Goal: Task Accomplishment & Management: Use online tool/utility

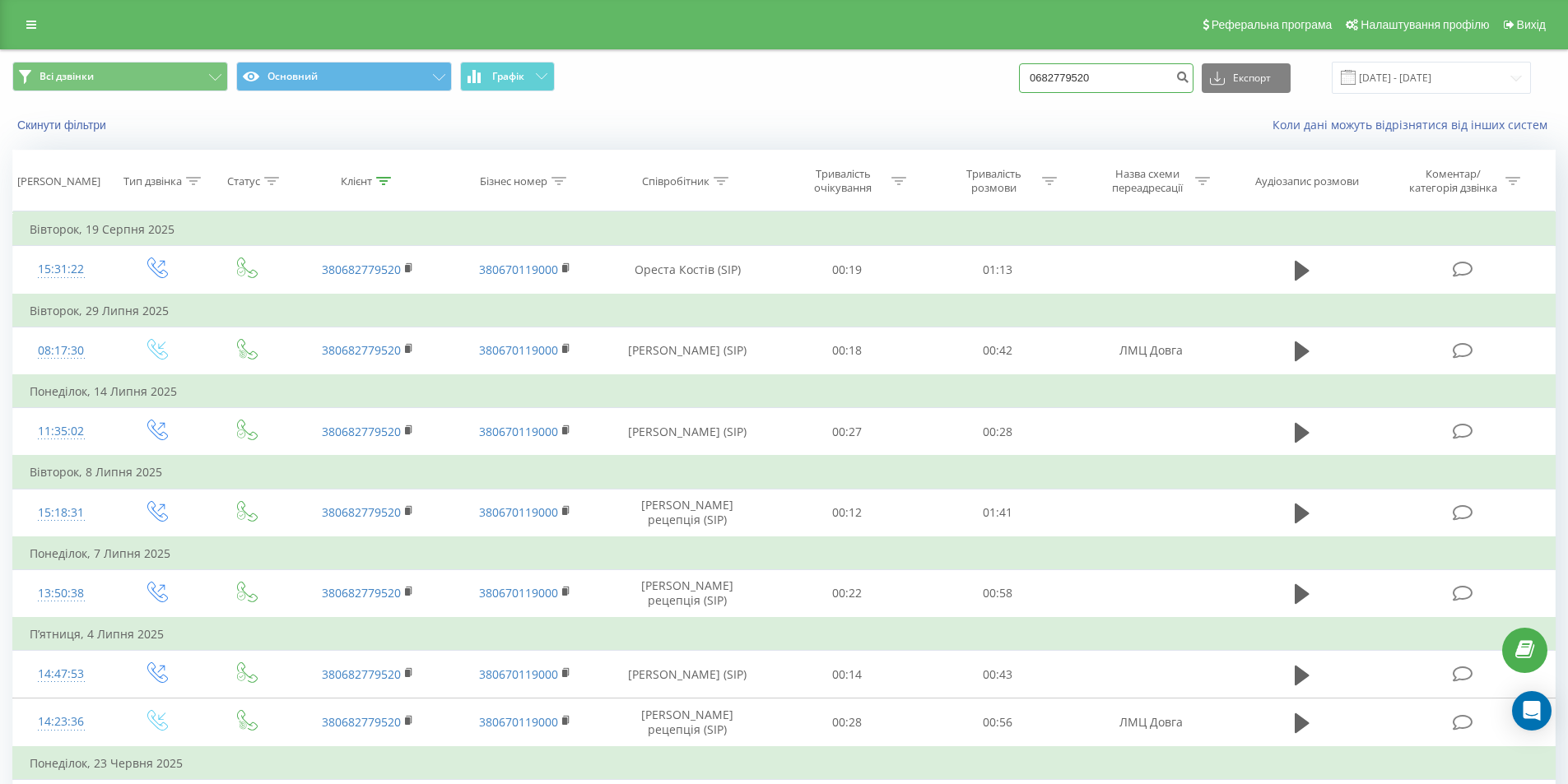
drag, startPoint x: 1060, startPoint y: 86, endPoint x: 870, endPoint y: 86, distance: 190.0
click at [870, 86] on div "Всі дзвінки Основний Графік 0682779520 Експорт .csv .xls .xlsx 19.06.2025 - 19.…" at bounding box center [784, 78] width 1543 height 32
paste input "96 907 3438"
type input "0 96 907 3438"
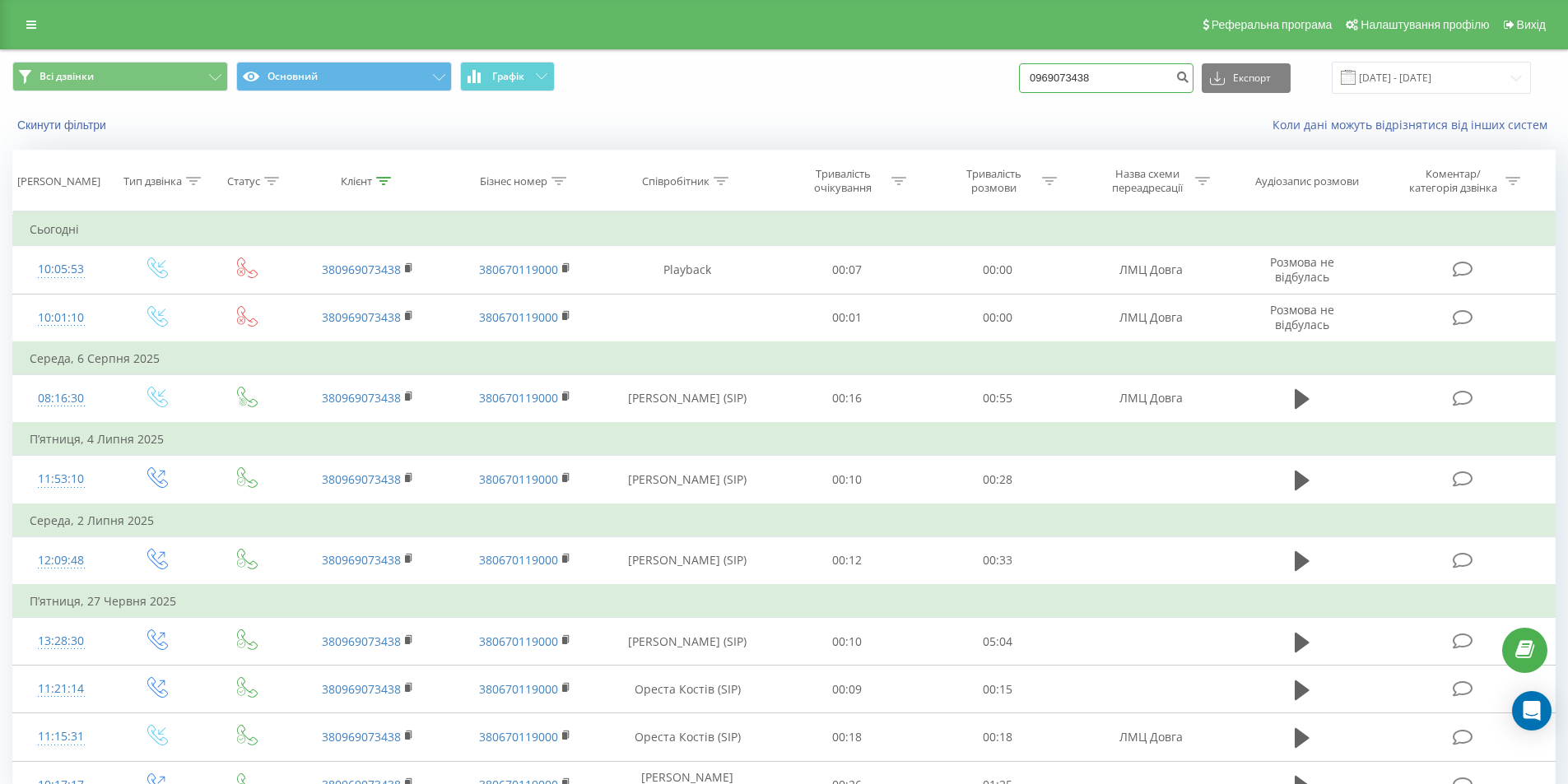
drag, startPoint x: 1134, startPoint y: 78, endPoint x: 945, endPoint y: 94, distance: 189.7
click at [945, 94] on div "Всі дзвінки Основний Графік 0969073438 Експорт .csv .xls .xlsx [DATE] - [DATE]" at bounding box center [784, 78] width 1566 height 55
paste input "67 675 827"
type input "0 67 675 8278"
click at [1189, 73] on icon "submit" at bounding box center [1182, 74] width 14 height 10
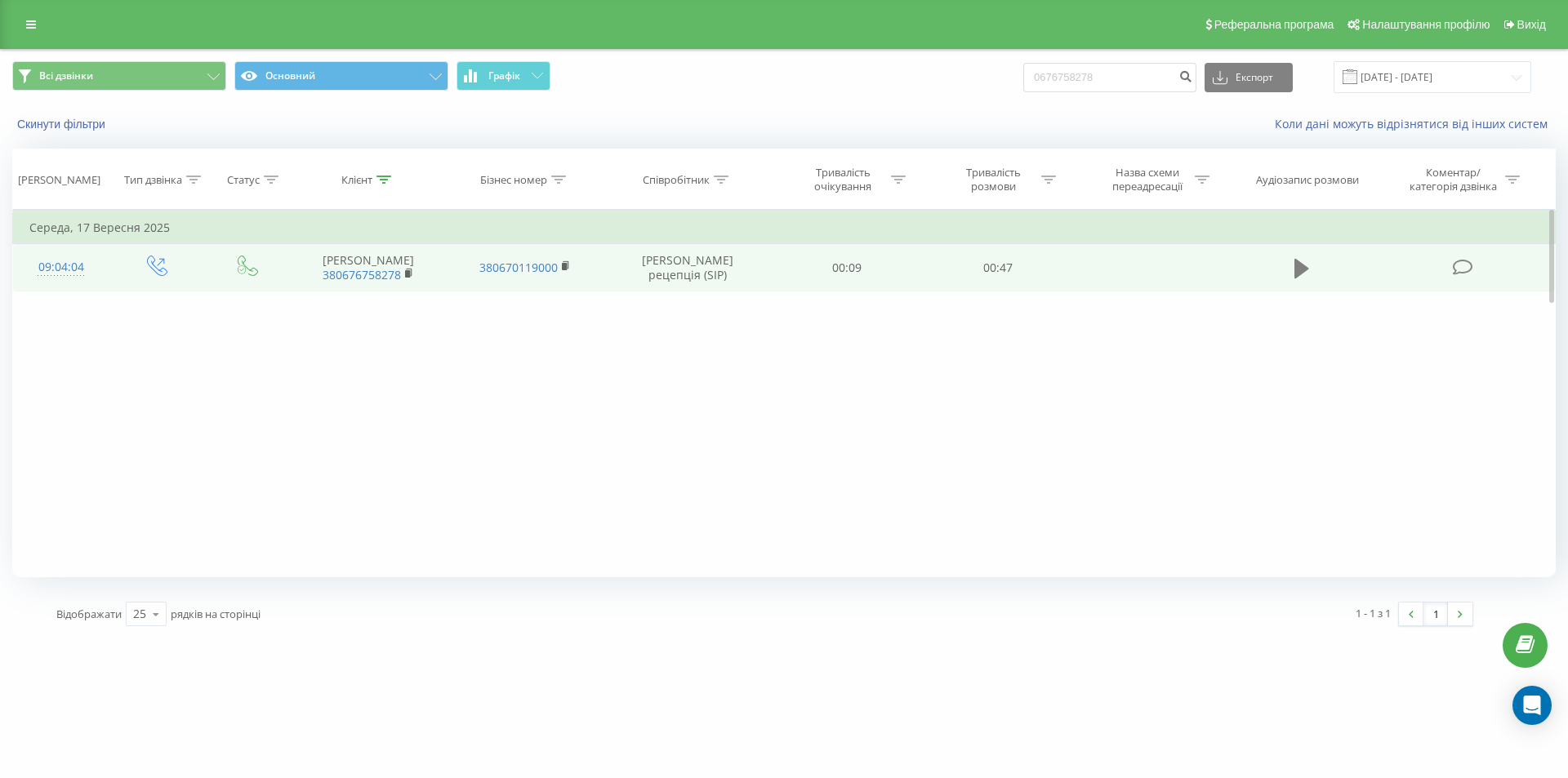
click at [1298, 279] on icon at bounding box center [1302, 268] width 15 height 20
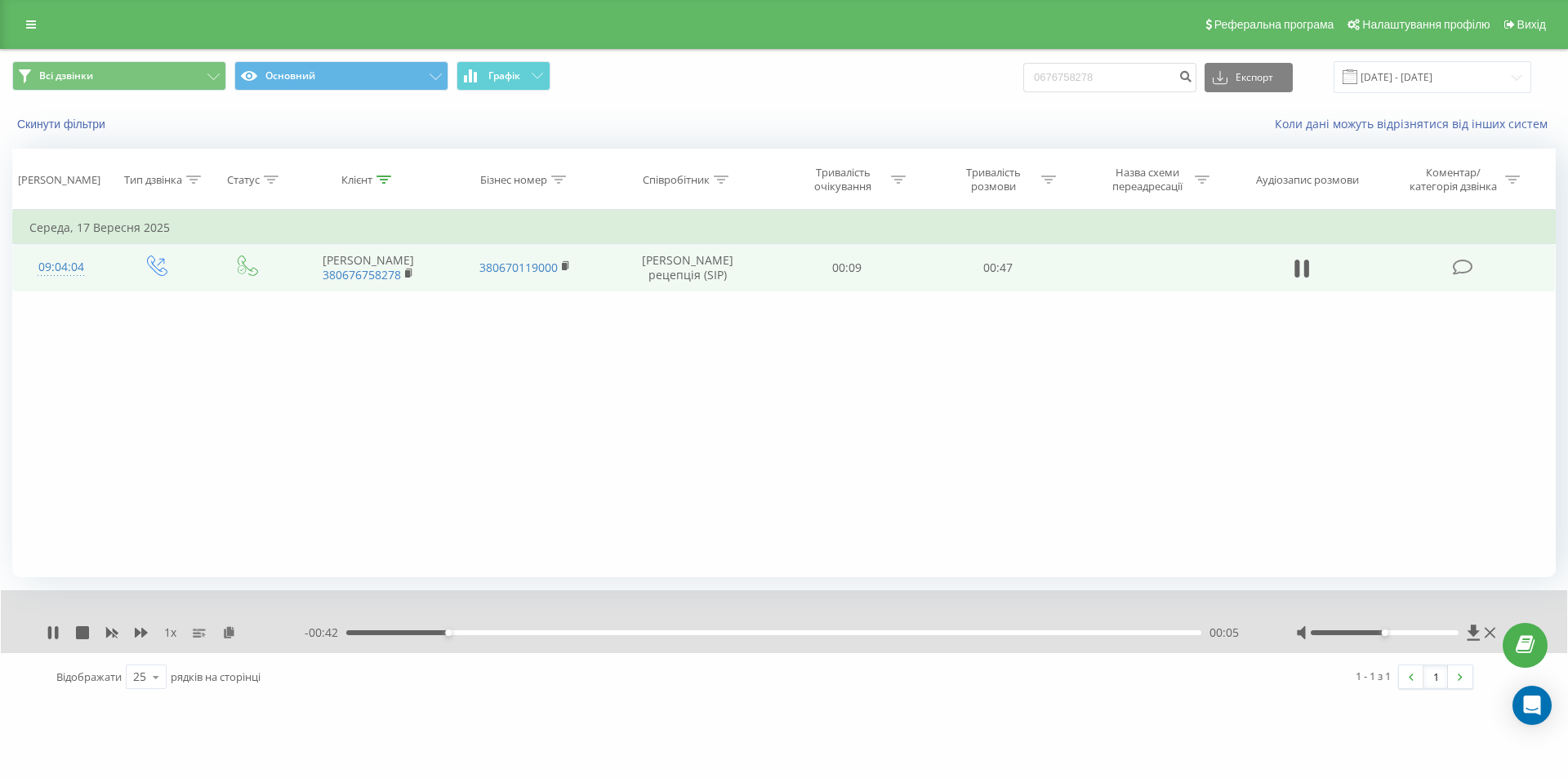
click at [517, 635] on div "00:05" at bounding box center [774, 632] width 855 height 5
click at [584, 631] on div "00:13" at bounding box center [774, 632] width 855 height 5
click at [645, 632] on div "00:16" at bounding box center [774, 632] width 855 height 5
click at [738, 631] on div "00:17" at bounding box center [774, 632] width 855 height 5
drag, startPoint x: 862, startPoint y: 632, endPoint x: 932, endPoint y: 632, distance: 70.0
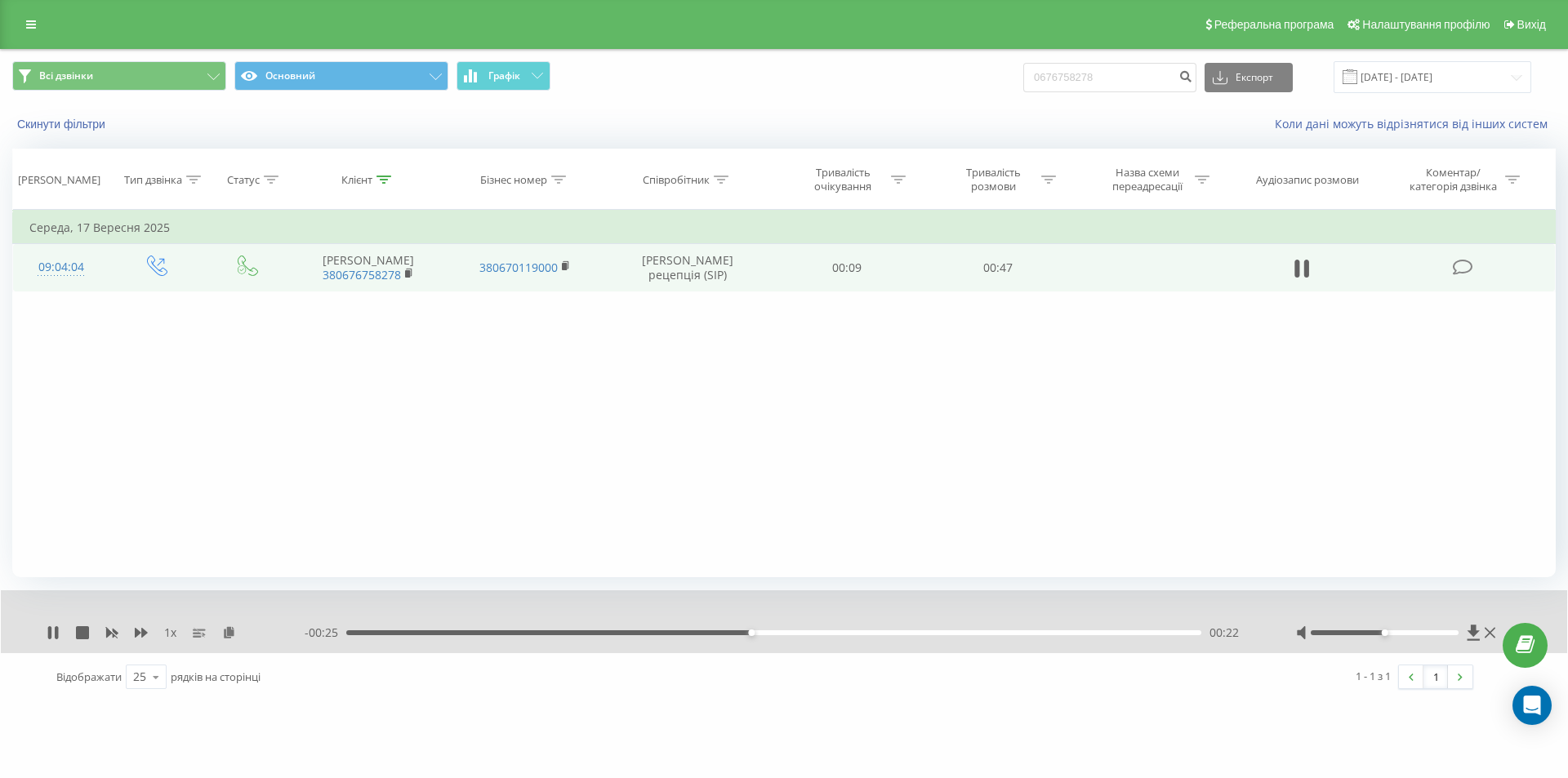
click at [862, 632] on div "00:22" at bounding box center [774, 632] width 855 height 5
click at [953, 633] on div "00:29" at bounding box center [774, 632] width 855 height 5
drag, startPoint x: 1049, startPoint y: 630, endPoint x: 1075, endPoint y: 632, distance: 26.1
click at [1051, 630] on div "- 00:13 00:34 00:34" at bounding box center [779, 632] width 950 height 16
drag, startPoint x: 1101, startPoint y: 631, endPoint x: 1148, endPoint y: 632, distance: 47.0
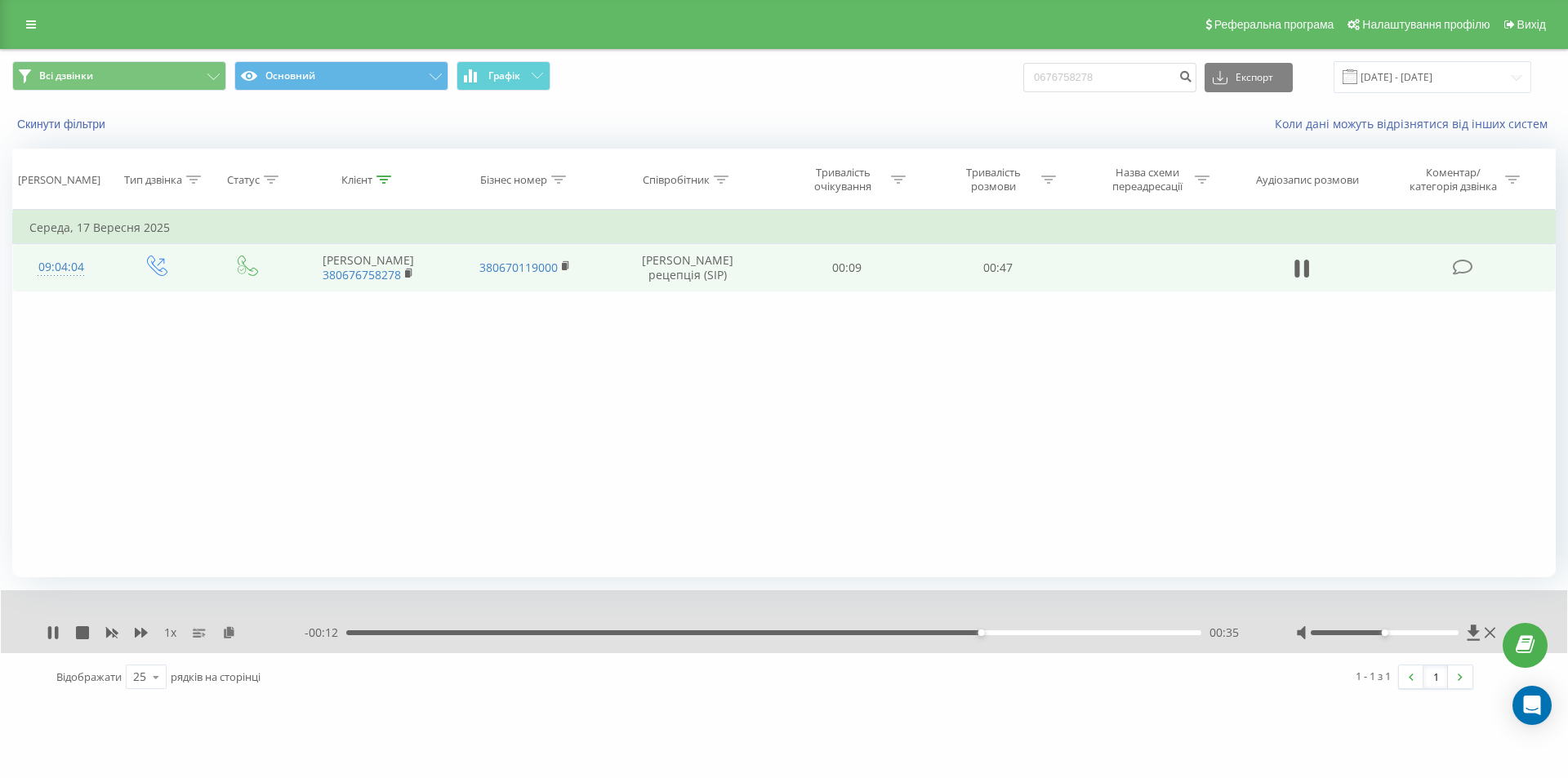
click at [1104, 632] on div "00:35" at bounding box center [774, 632] width 855 height 5
click at [1305, 278] on icon at bounding box center [1306, 268] width 5 height 18
click at [33, 15] on link at bounding box center [30, 25] width 29 height 23
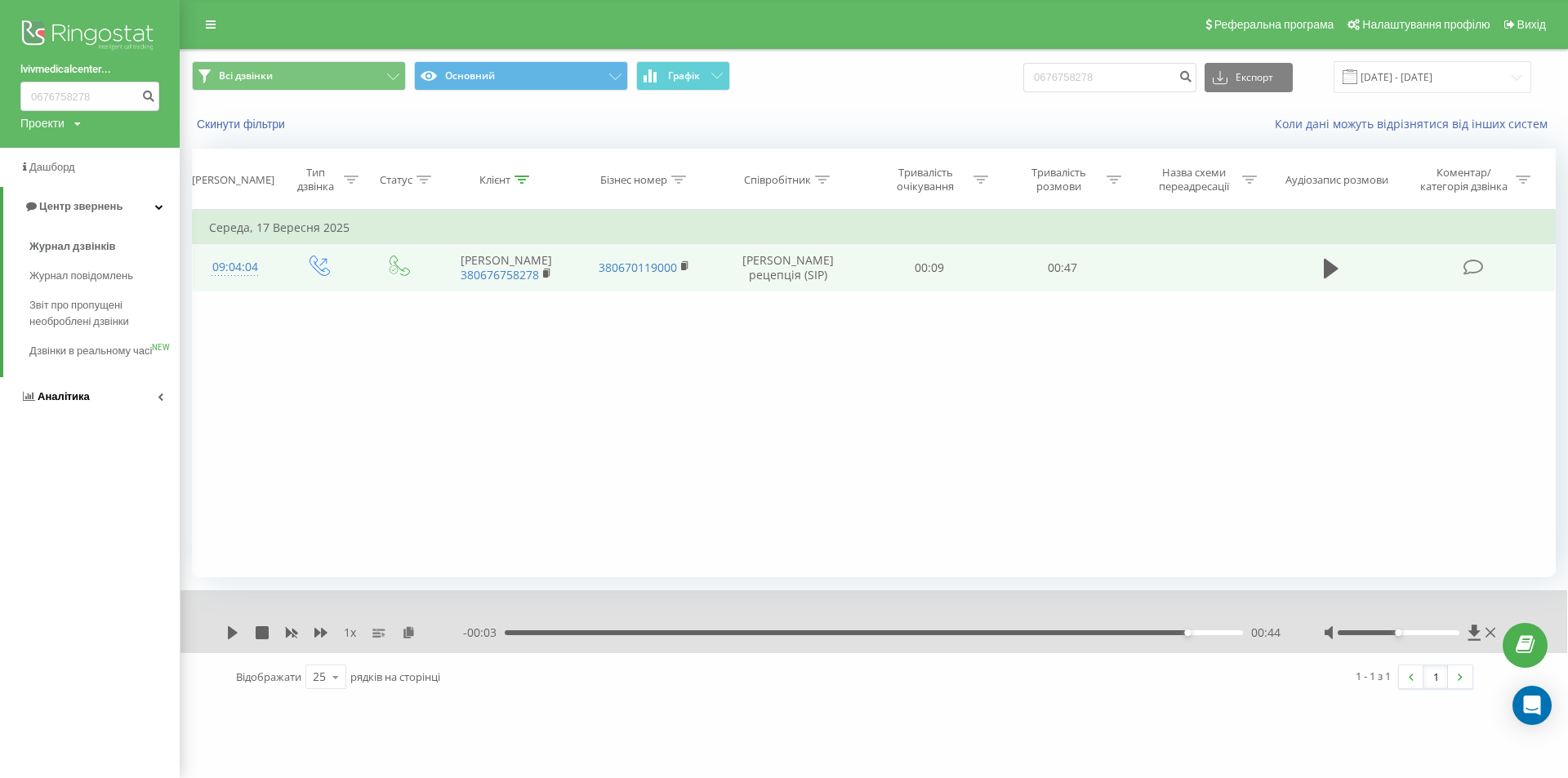
click at [76, 403] on span "Аналiтика" at bounding box center [63, 396] width 52 height 12
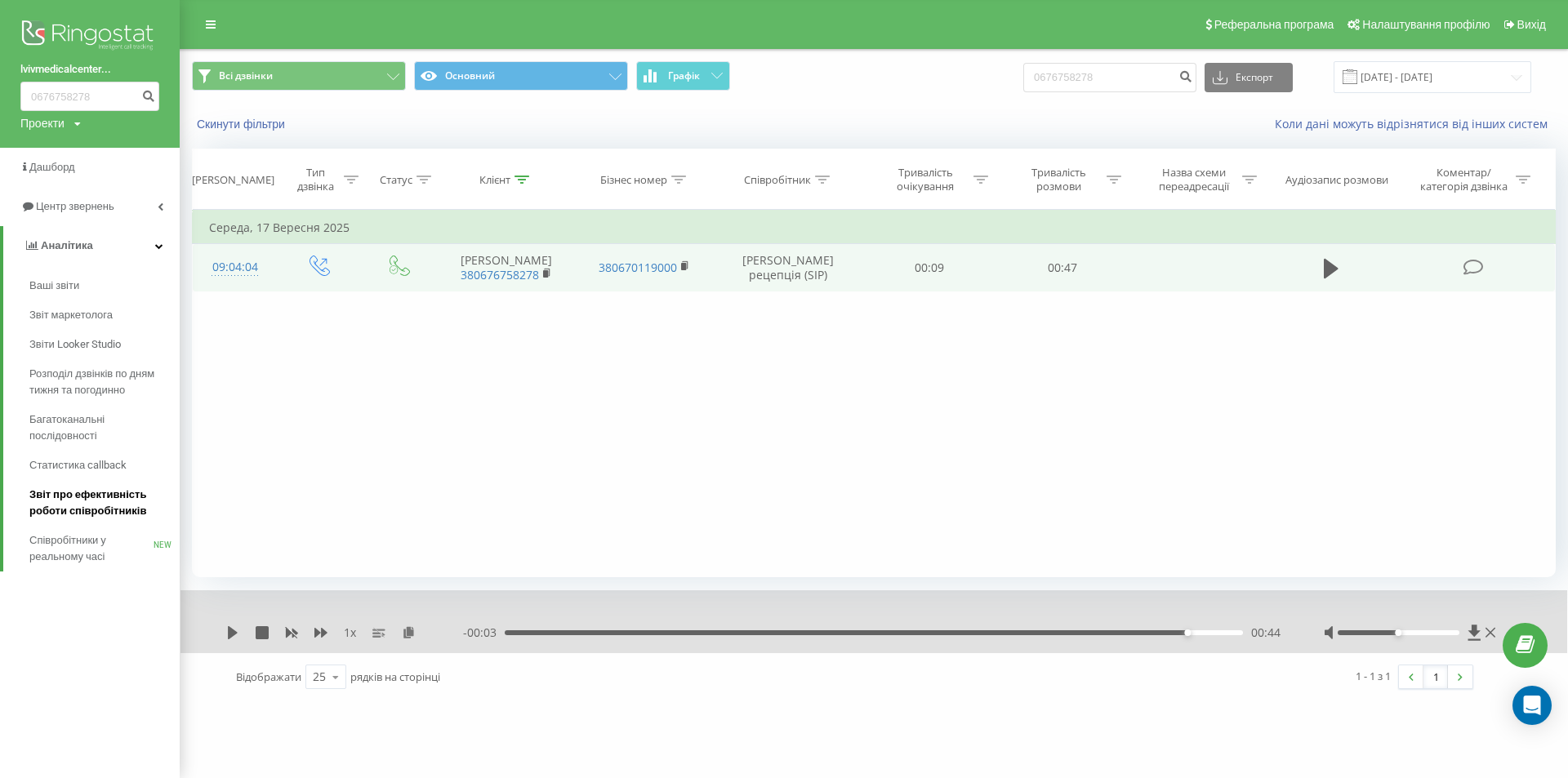
click at [110, 513] on span "Звіт про ефективність роботи співробітників" at bounding box center [100, 503] width 142 height 33
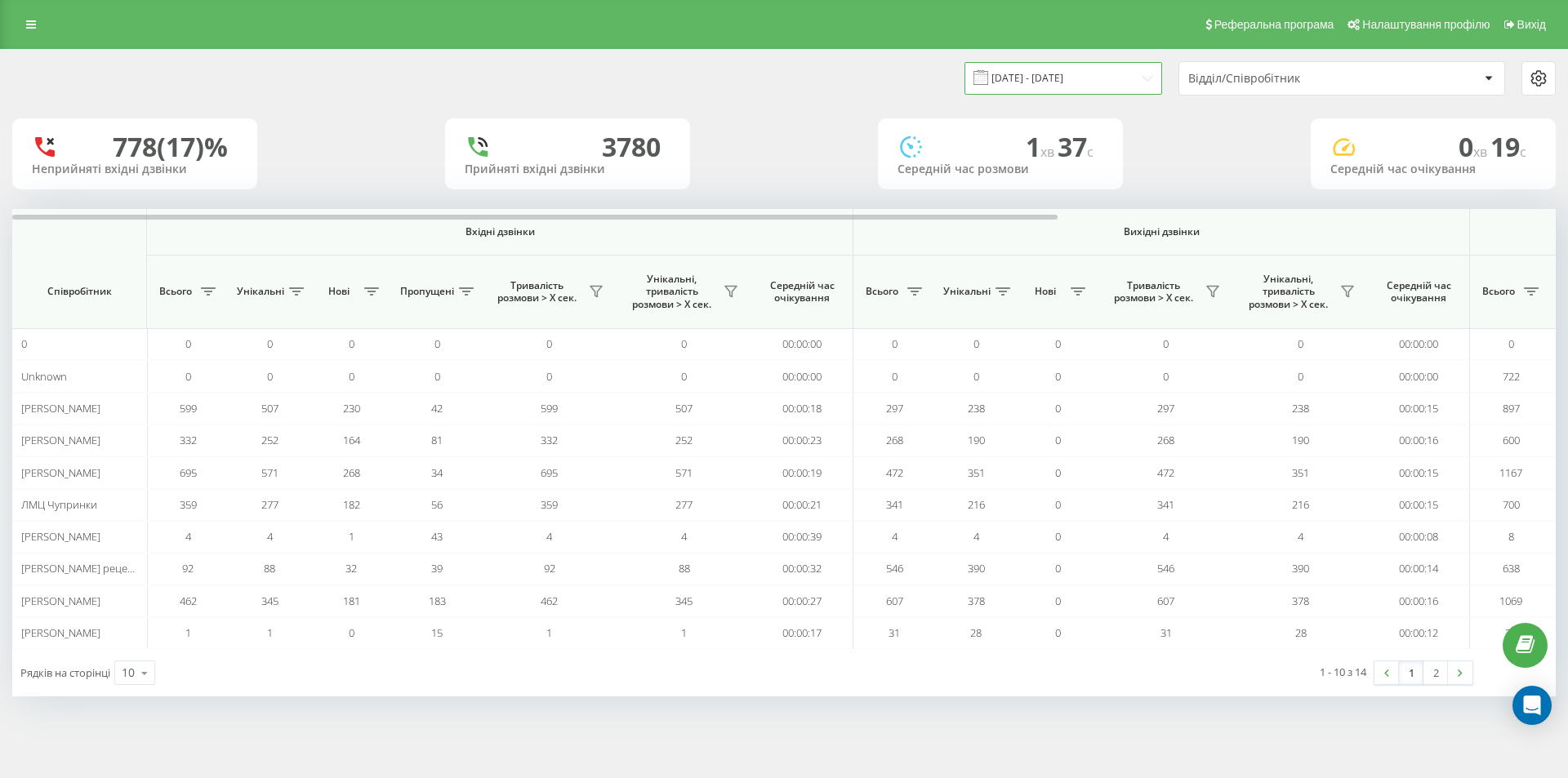
click at [1106, 76] on input "19.08.2025 - 19.09.2025" at bounding box center [1063, 78] width 198 height 32
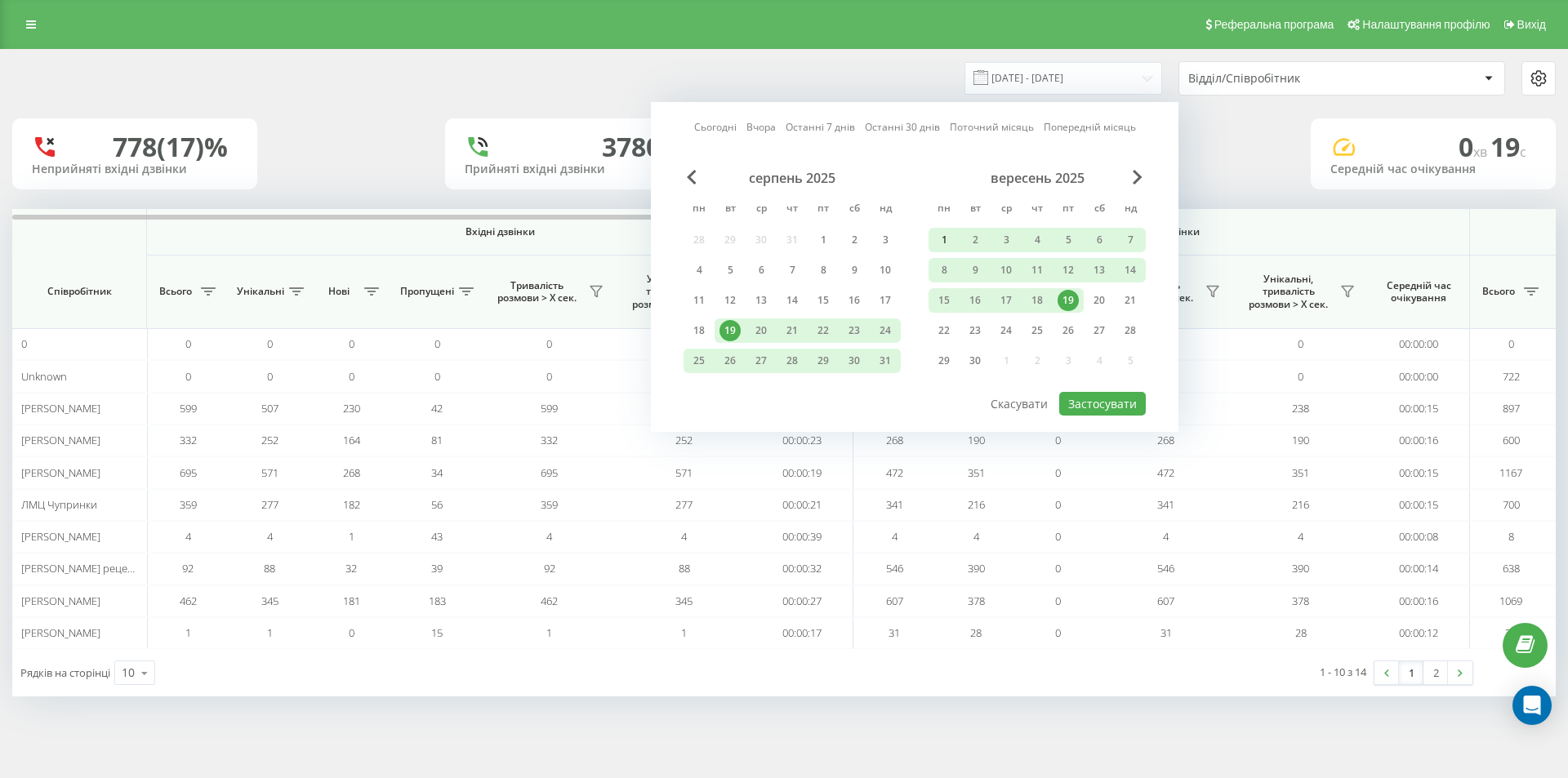
click at [945, 241] on div "1" at bounding box center [944, 240] width 21 height 21
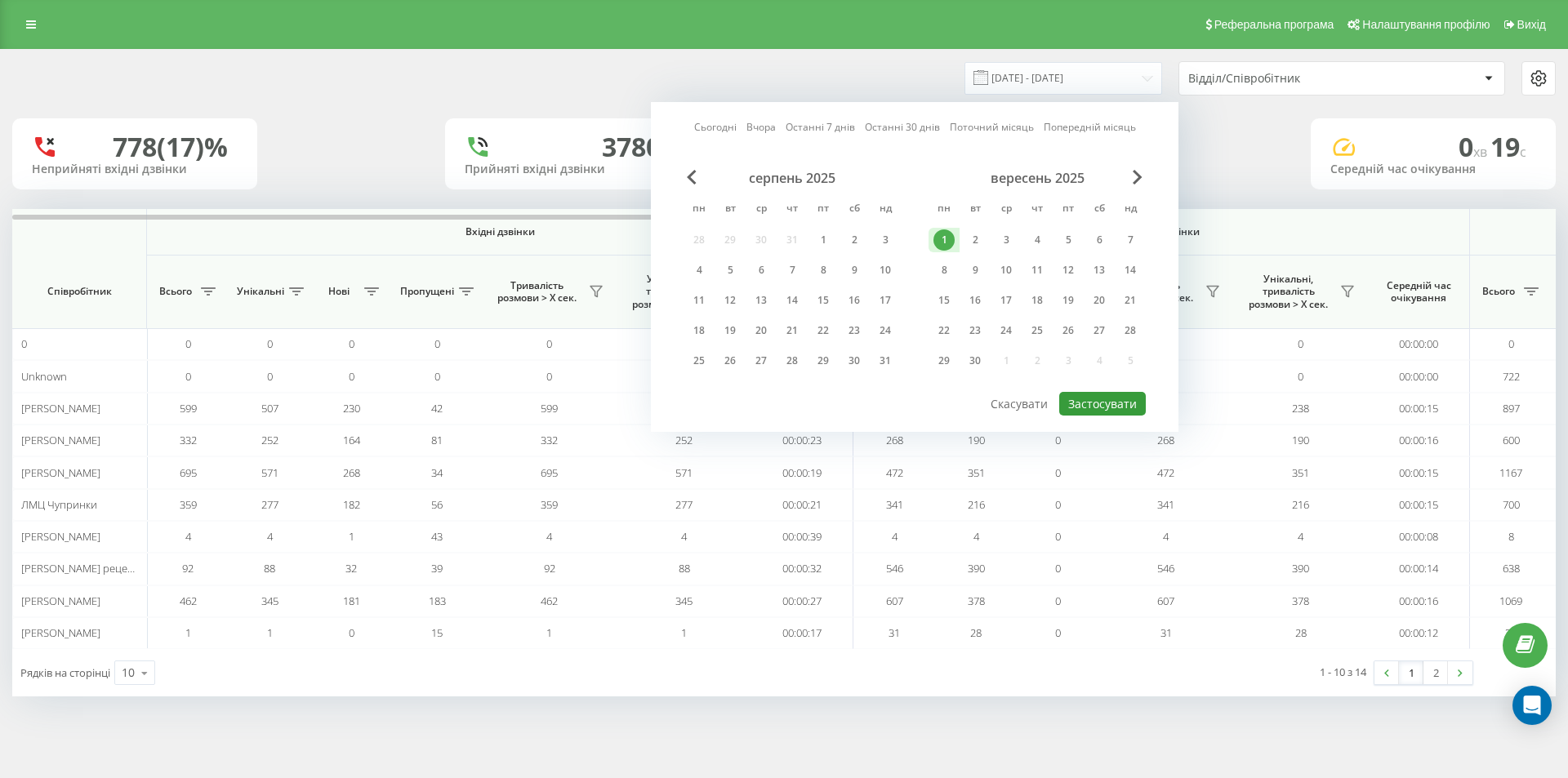
click at [1092, 405] on button "Застосувати" at bounding box center [1103, 404] width 87 height 24
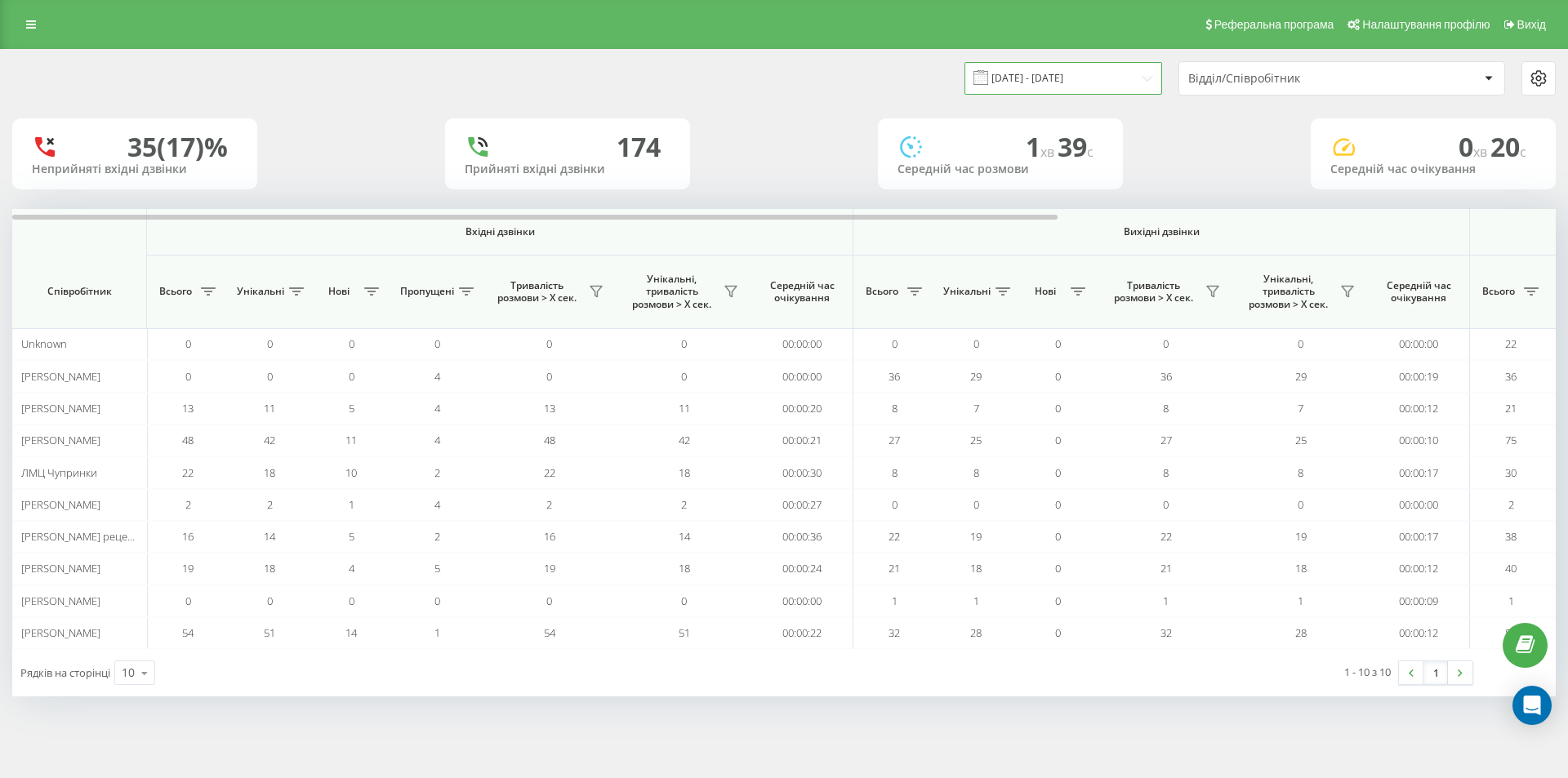
click at [1064, 83] on input "01.09.2025 - 01.09.2025" at bounding box center [1063, 78] width 198 height 32
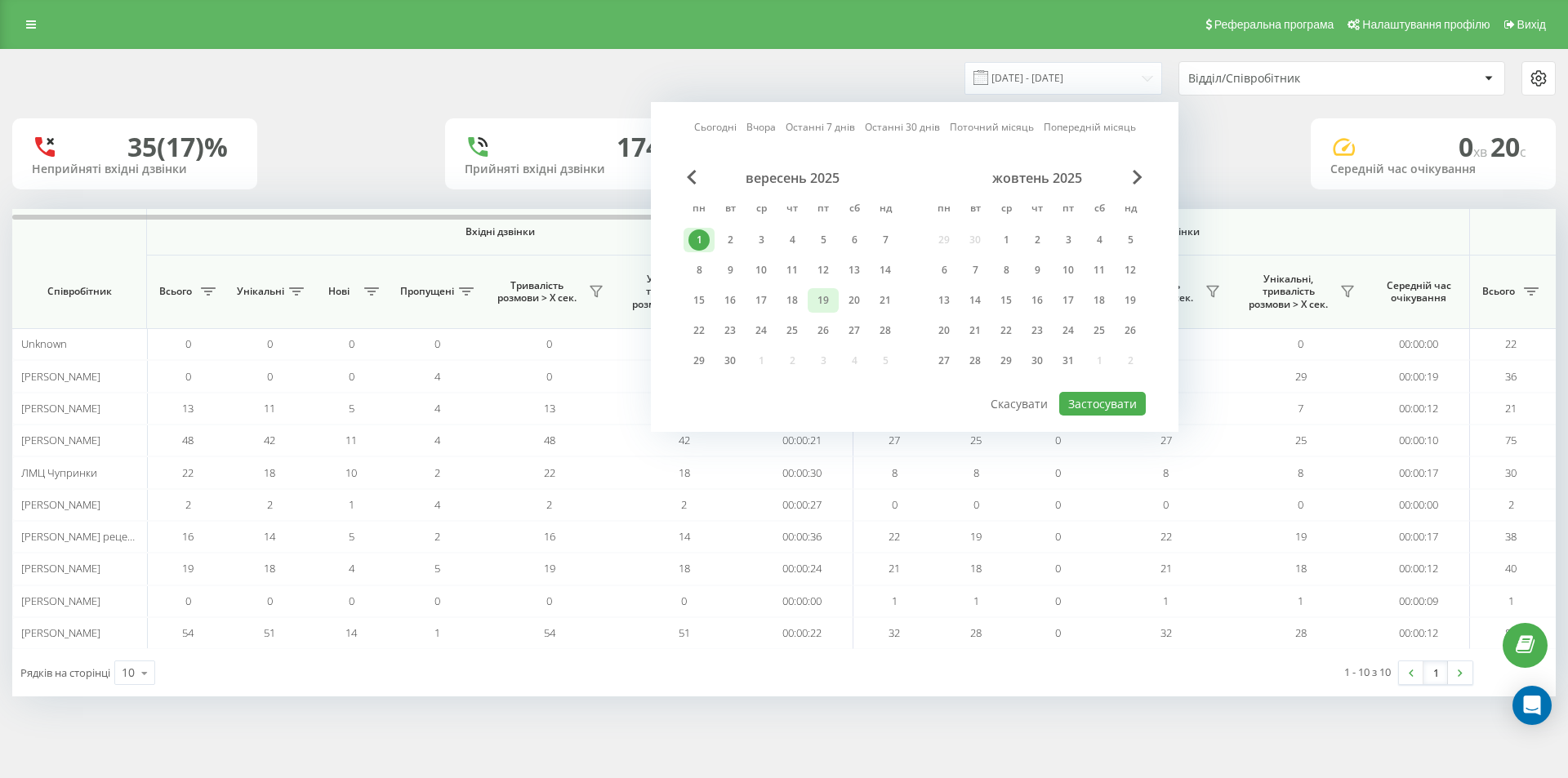
click at [825, 300] on div "19" at bounding box center [823, 301] width 21 height 21
click at [699, 244] on div "1" at bounding box center [699, 240] width 21 height 21
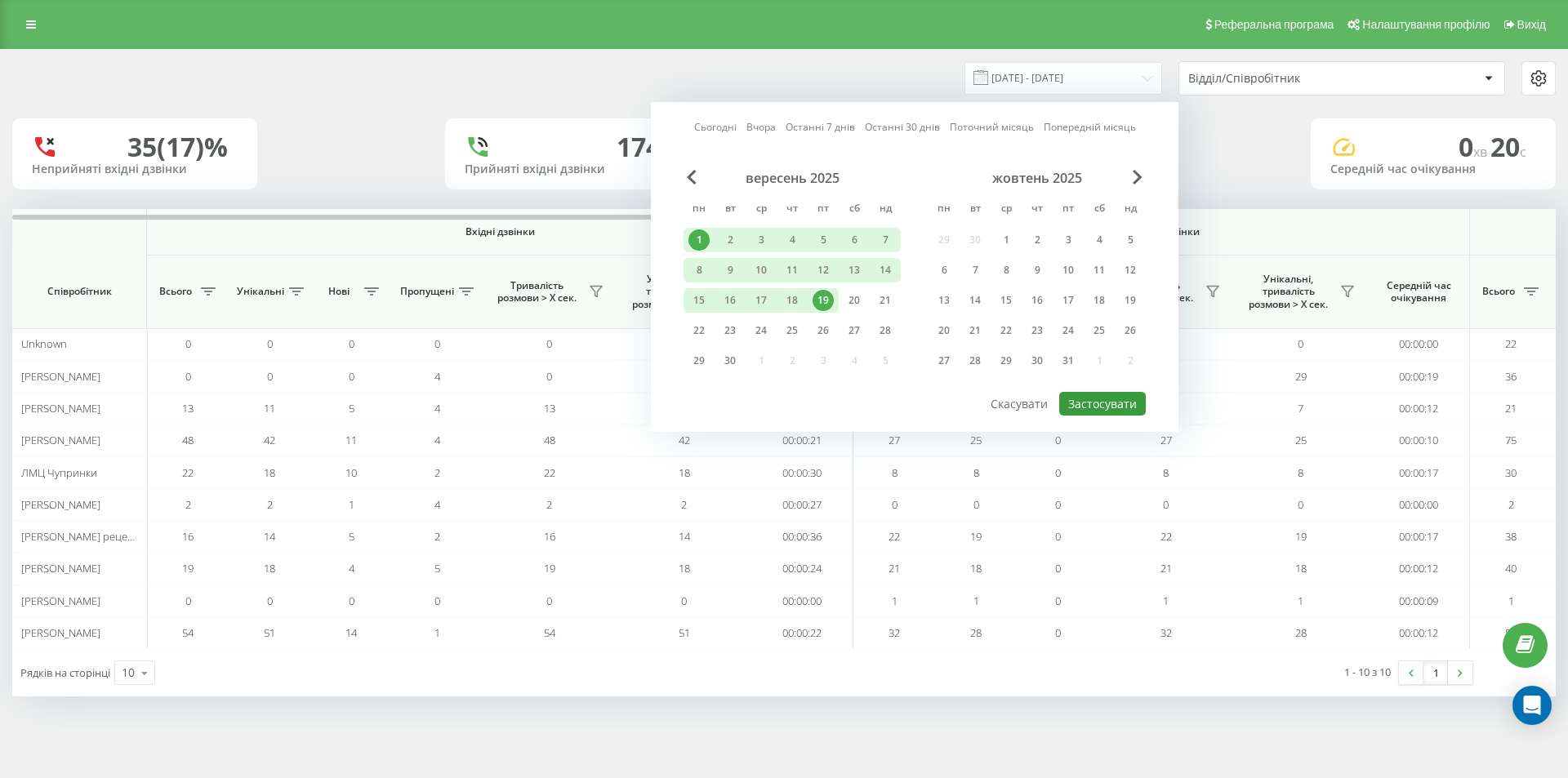
click at [1103, 405] on button "Застосувати" at bounding box center [1103, 404] width 87 height 24
type input "01.09.2025 - 19.09.2025"
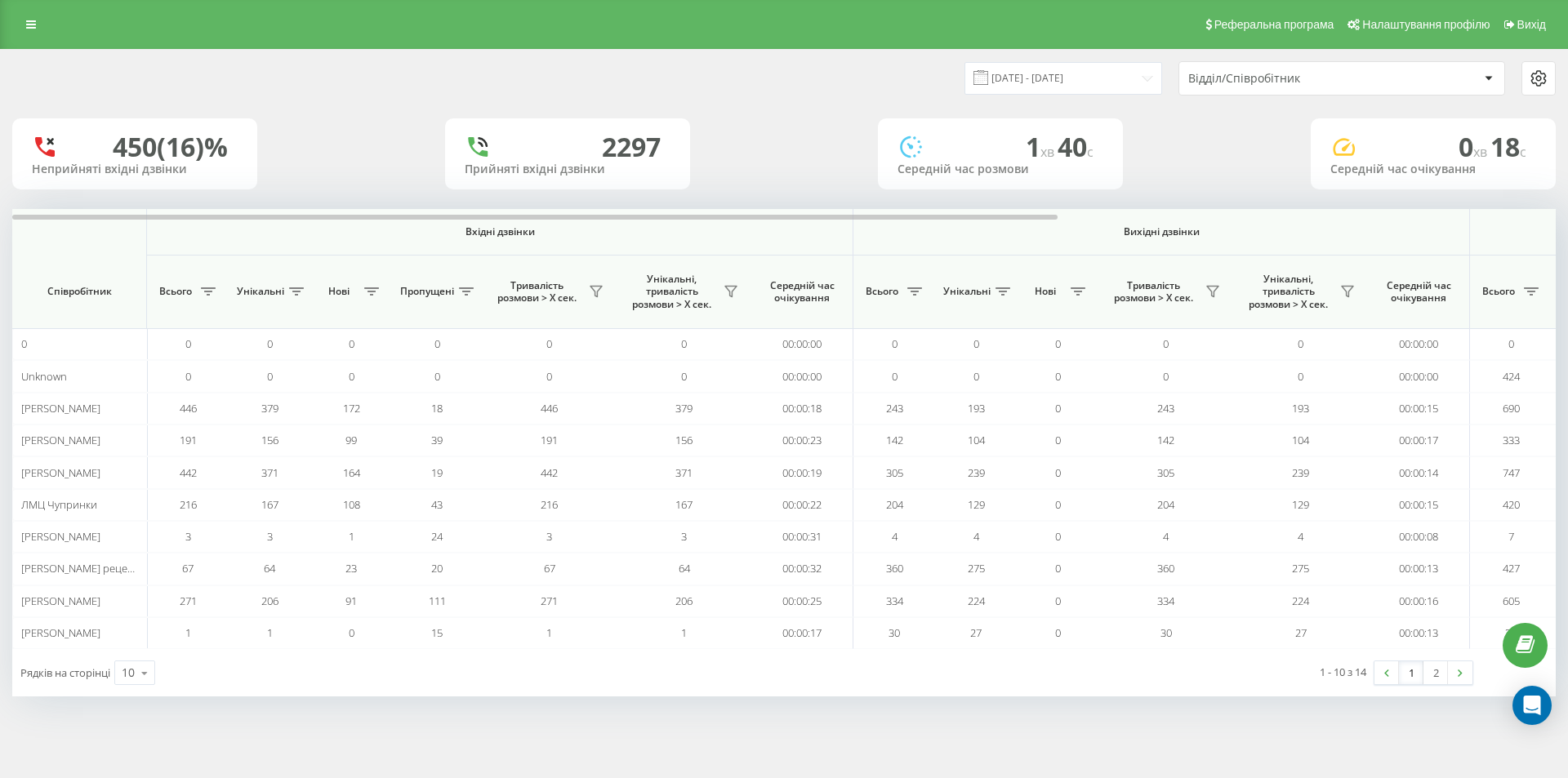
click at [1486, 77] on icon at bounding box center [1489, 78] width 8 height 4
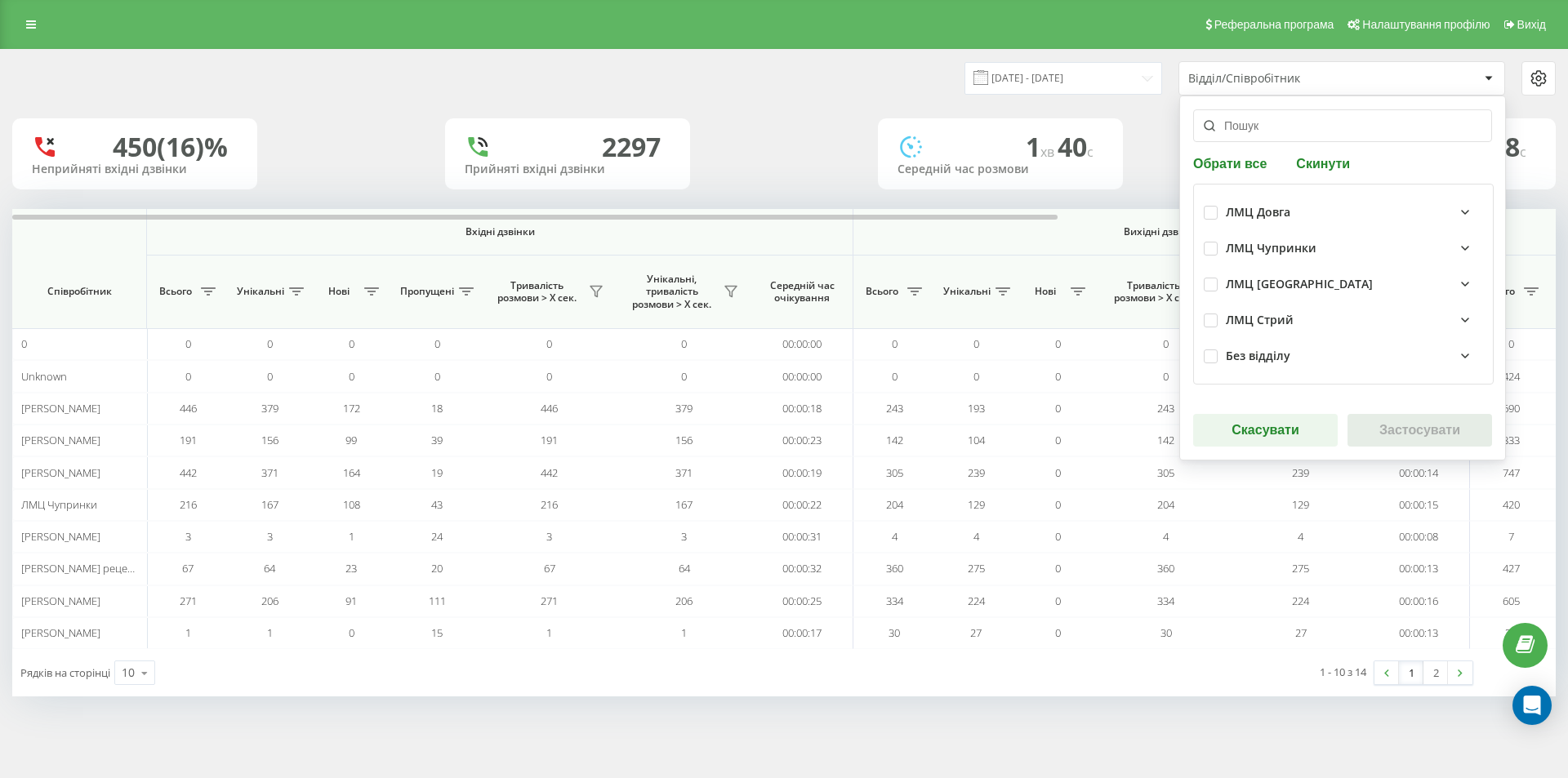
click at [1211, 204] on div "ЛМЦ Довга" at bounding box center [1343, 213] width 279 height 36
click at [1207, 206] on label at bounding box center [1211, 206] width 14 height 0
checkbox input "true"
click at [1385, 426] on button "Застосувати" at bounding box center [1420, 430] width 145 height 33
